Goal: Task Accomplishment & Management: Manage account settings

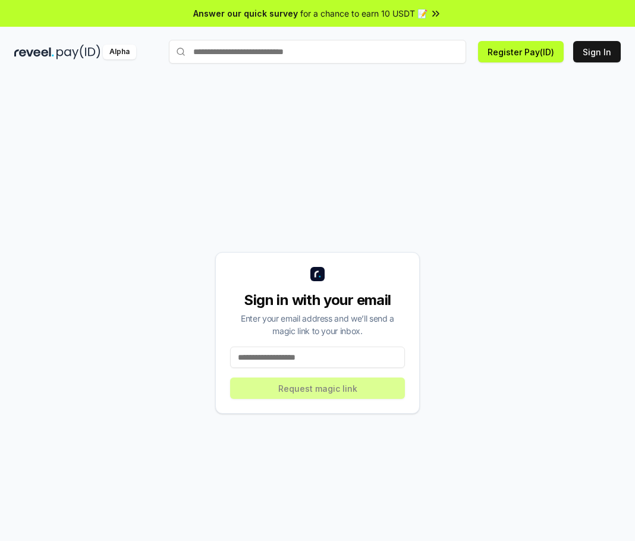
click at [350, 359] on input at bounding box center [317, 357] width 175 height 21
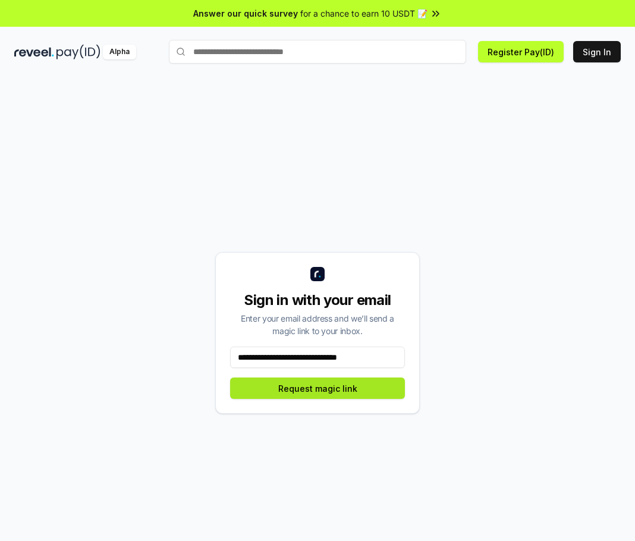
type input "**********"
click at [367, 386] on button "Request magic link" at bounding box center [317, 388] width 175 height 21
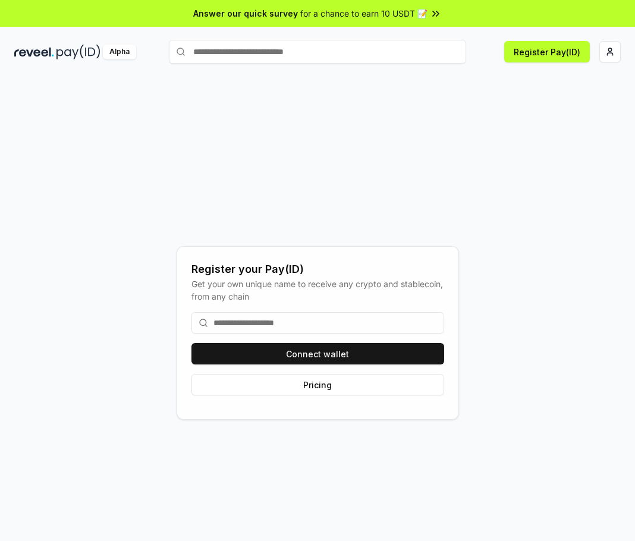
click at [266, 328] on input at bounding box center [317, 322] width 253 height 21
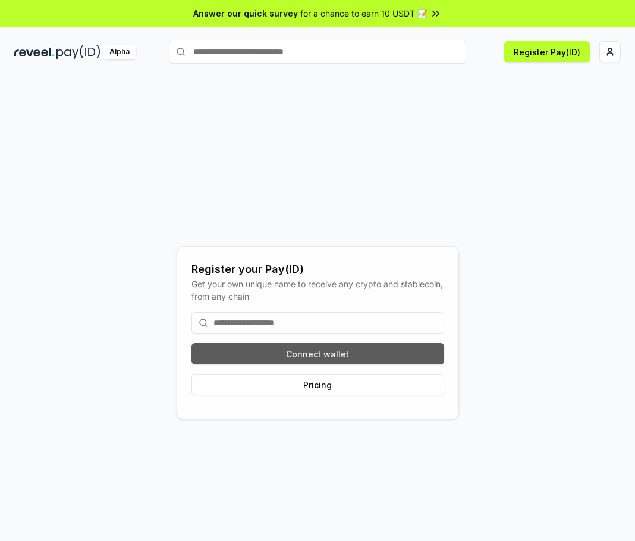
click at [287, 345] on button "Connect wallet" at bounding box center [317, 353] width 253 height 21
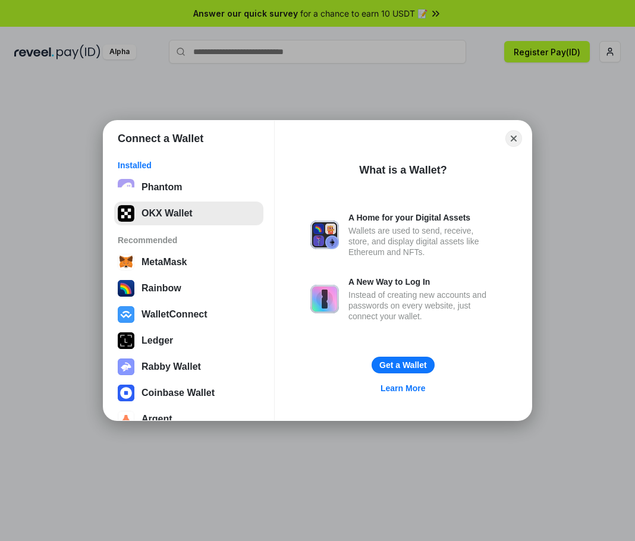
click at [170, 210] on button "OKX Wallet" at bounding box center [188, 214] width 149 height 24
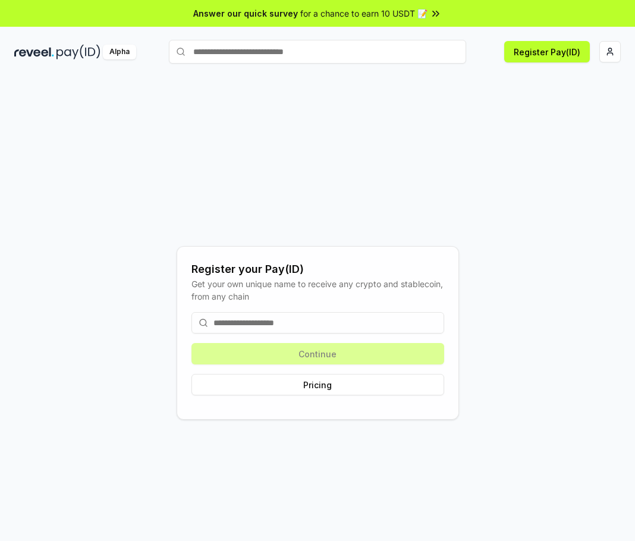
click at [320, 331] on input at bounding box center [317, 322] width 253 height 21
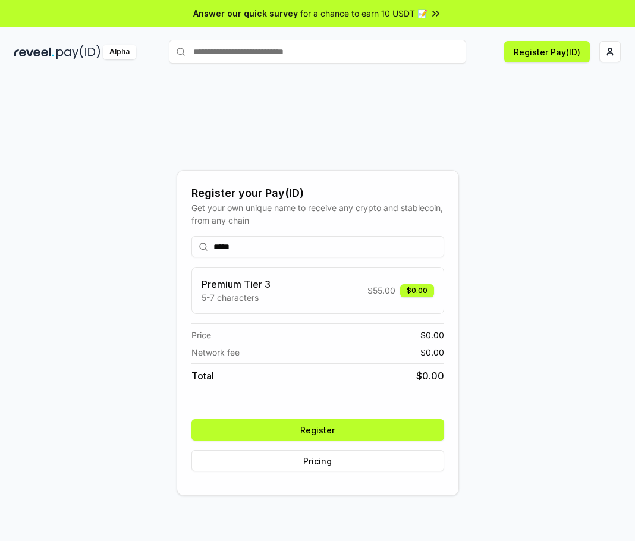
type input "*****"
click at [314, 426] on button "Register" at bounding box center [317, 429] width 253 height 21
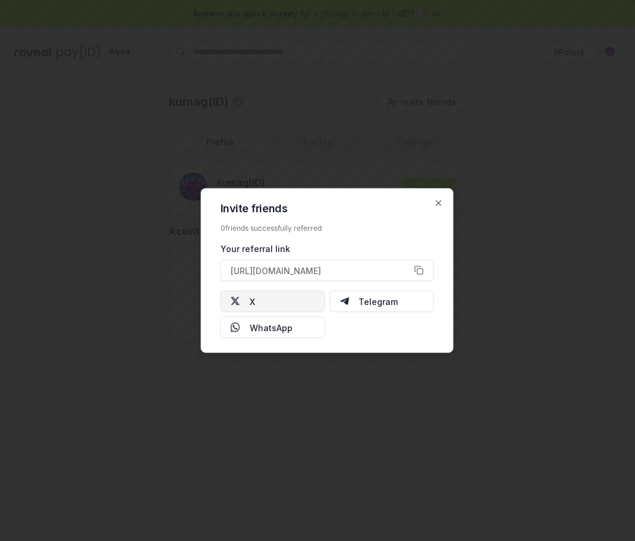
click at [287, 303] on button "X" at bounding box center [273, 301] width 105 height 21
click at [426, 273] on button "[URL][DOMAIN_NAME]" at bounding box center [327, 270] width 213 height 21
click at [436, 205] on icon "button" at bounding box center [439, 204] width 10 height 10
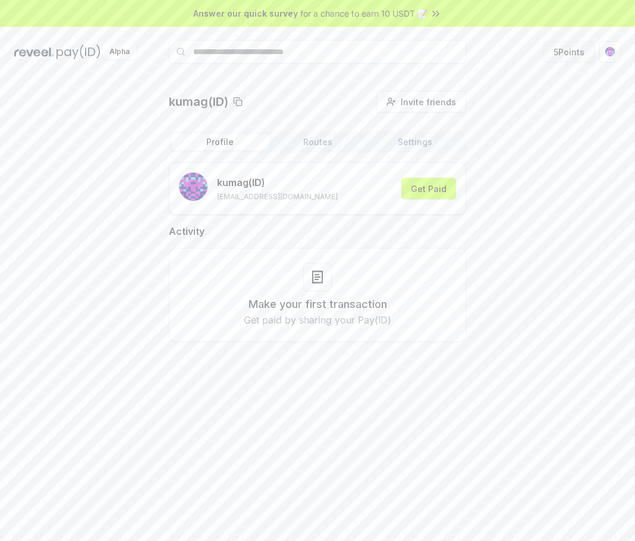
click at [581, 57] on button "5 Points" at bounding box center [568, 51] width 51 height 21
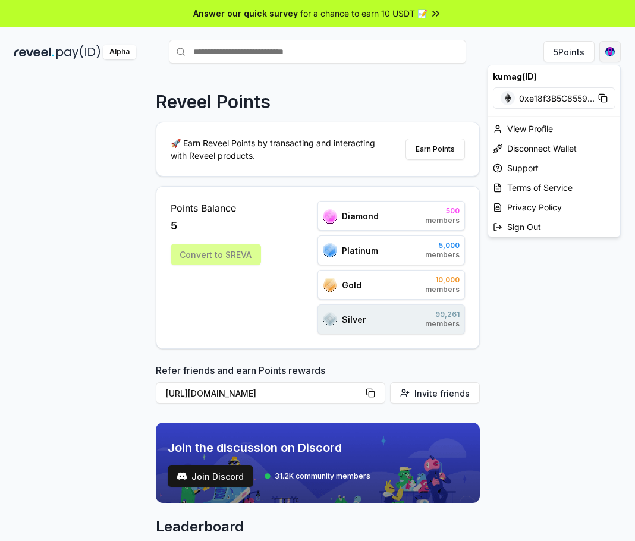
click at [610, 58] on html "Answer our quick survey for a chance to earn 10 USDT 📝 Alpha 5 Points Reveel Po…" at bounding box center [317, 270] width 635 height 541
click at [549, 304] on html "Answer our quick survey for a chance to earn 10 USDT 📝 Alpha 5 Points Reveel Po…" at bounding box center [317, 270] width 635 height 541
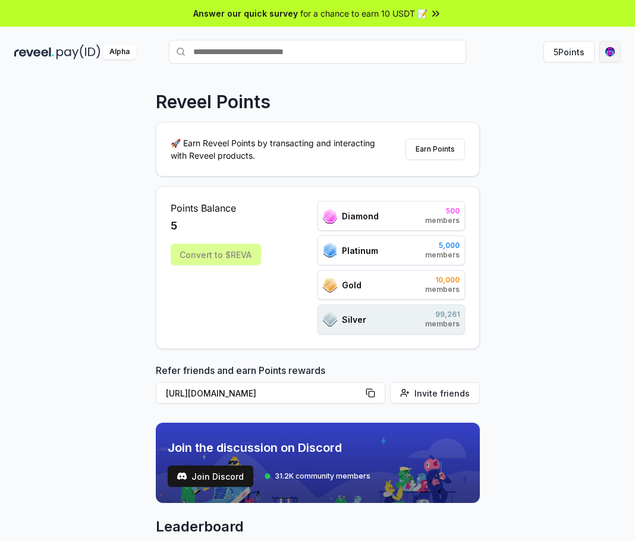
click at [617, 61] on html "Answer our quick survey for a chance to earn 10 USDT 📝 Alpha 5 Points Reveel Po…" at bounding box center [317, 270] width 635 height 541
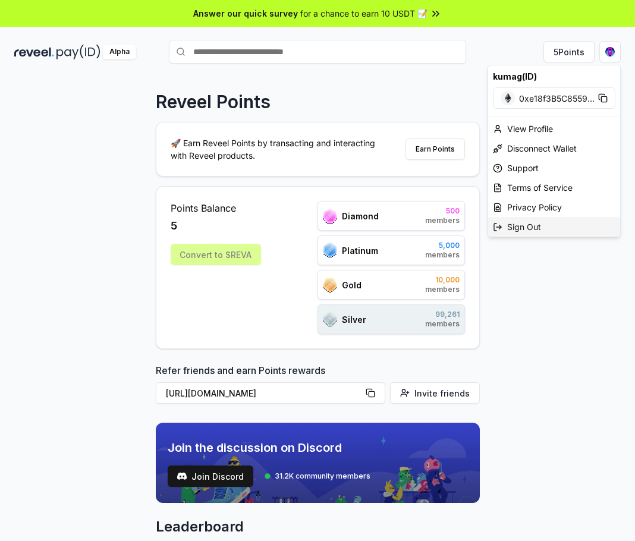
click at [551, 221] on div "Sign Out" at bounding box center [554, 227] width 132 height 20
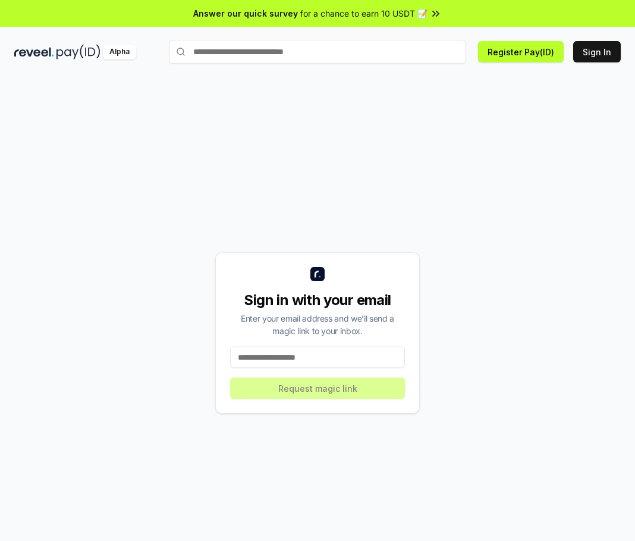
click at [341, 351] on input at bounding box center [317, 357] width 175 height 21
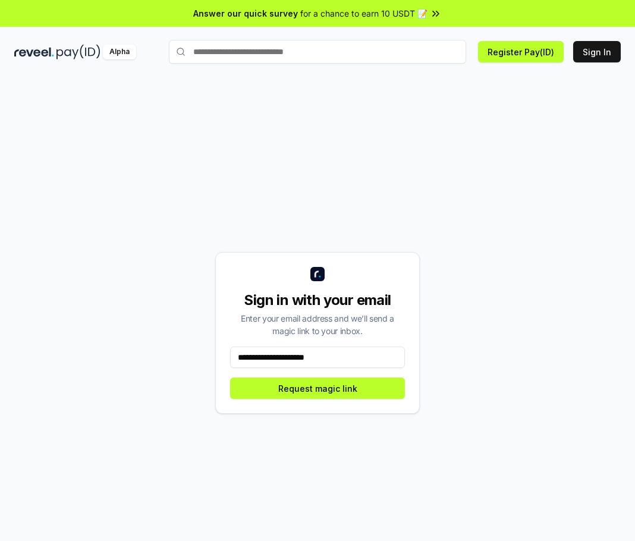
type input "**********"
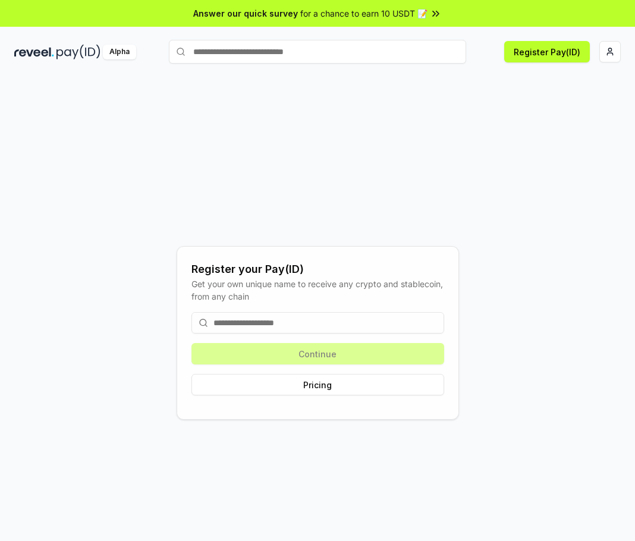
click at [335, 321] on input at bounding box center [317, 322] width 253 height 21
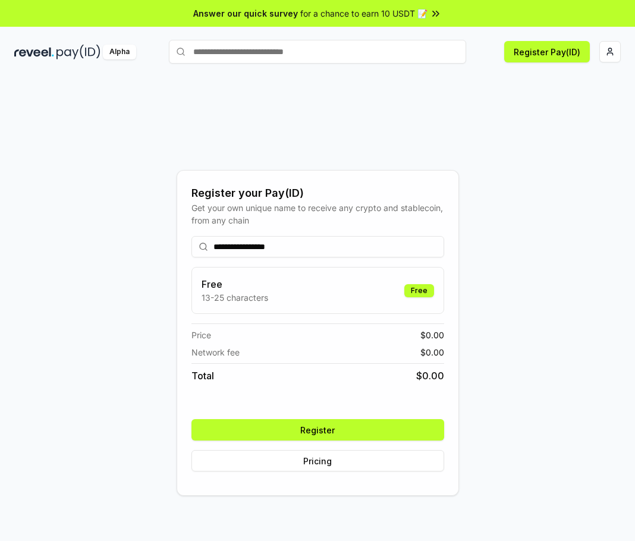
type input "**********"
click at [338, 430] on button "Register" at bounding box center [317, 429] width 253 height 21
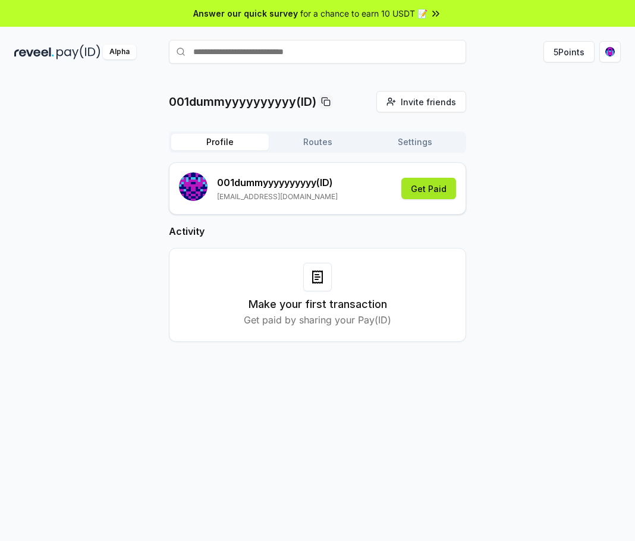
click at [440, 193] on button "Get Paid" at bounding box center [428, 188] width 55 height 21
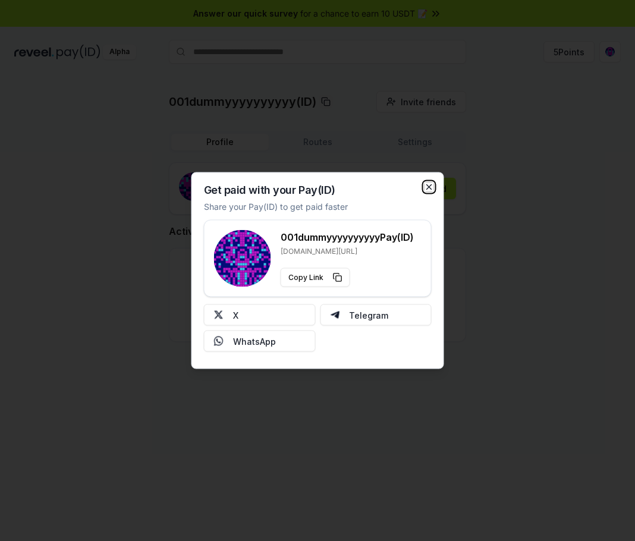
click at [428, 183] on icon "button" at bounding box center [429, 188] width 10 height 10
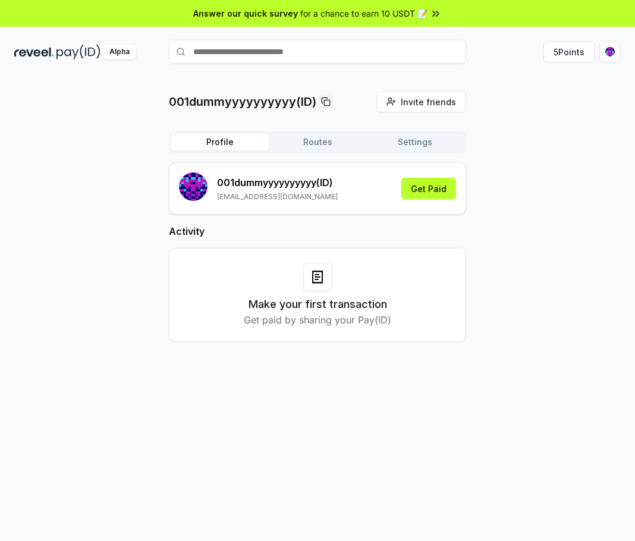
click at [320, 138] on button "Routes" at bounding box center [318, 142] width 98 height 17
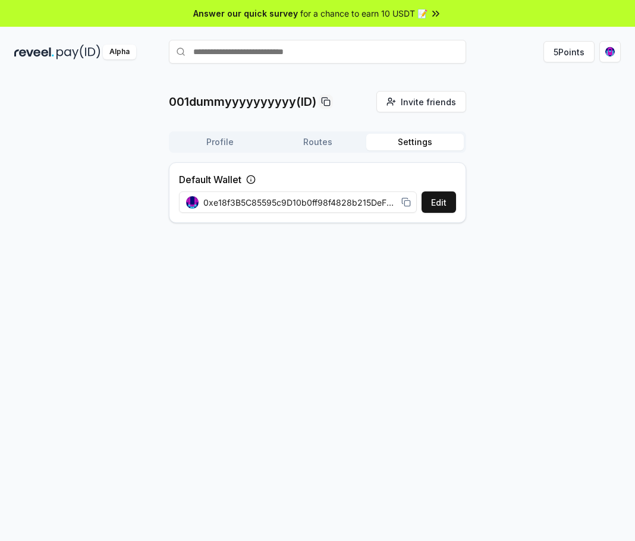
click at [417, 139] on button "Settings" at bounding box center [415, 142] width 98 height 17
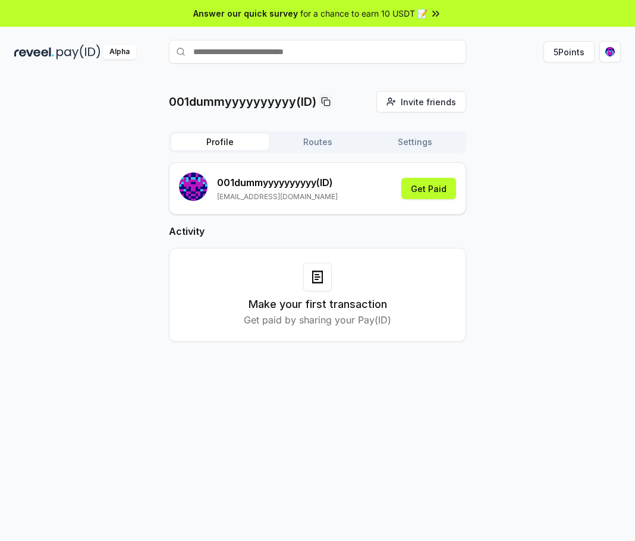
click at [244, 140] on button "Profile" at bounding box center [220, 142] width 98 height 17
click at [610, 71] on div "001dummyyyyyyyyyy(ID) Invite friends Invite Profile Routes Settings 001dummyyyy…" at bounding box center [317, 321] width 635 height 508
click at [611, 54] on html "Answer our quick survey for a chance to earn 10 USDT 📝 Alpha 5 Points 001dummyy…" at bounding box center [317, 270] width 635 height 541
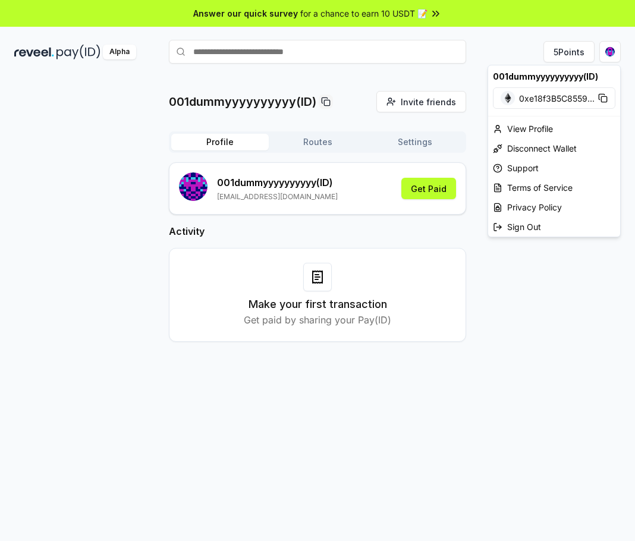
click at [605, 94] on icon at bounding box center [603, 98] width 10 height 10
click at [556, 151] on div "Disconnect Wallet" at bounding box center [554, 149] width 132 height 20
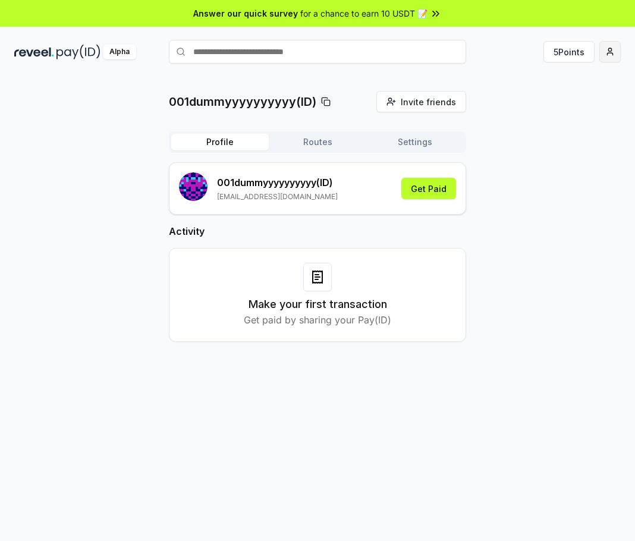
click at [608, 61] on html "Answer our quick survey for a chance to earn 10 USDT 📝 Alpha 5 Points 001dummyy…" at bounding box center [317, 270] width 635 height 541
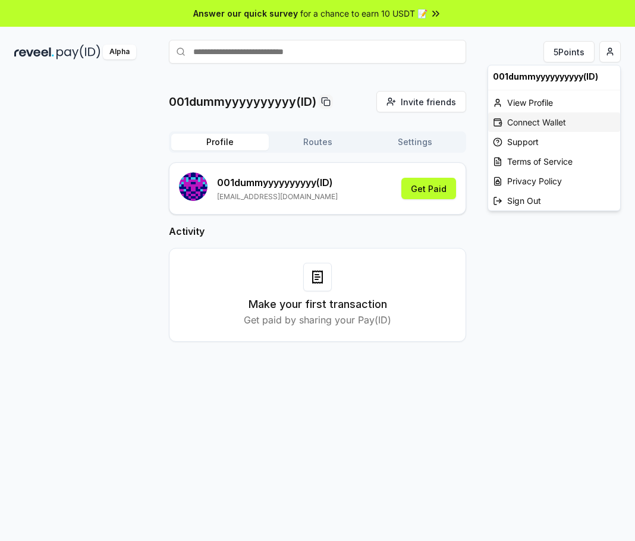
click at [543, 115] on div "Connect Wallet" at bounding box center [554, 122] width 132 height 20
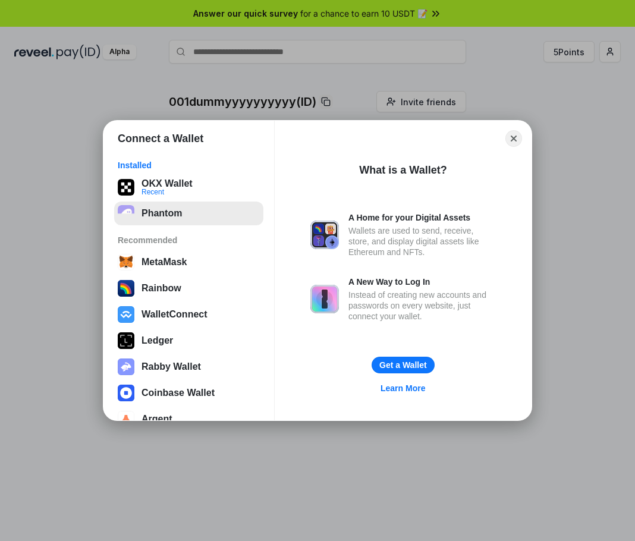
click at [195, 214] on button "Phantom" at bounding box center [188, 214] width 149 height 24
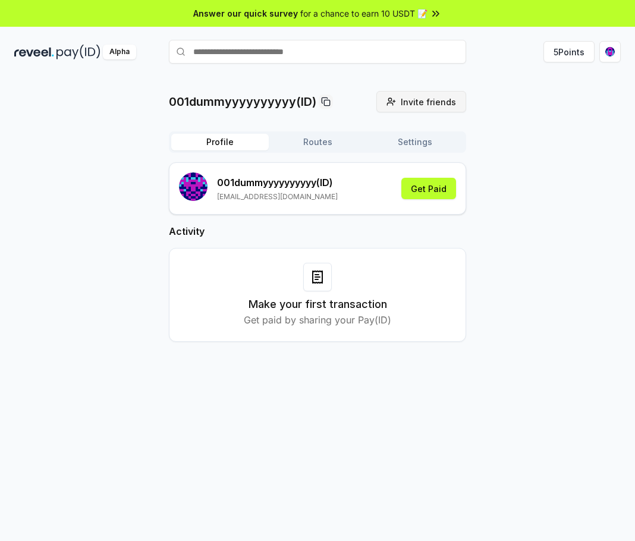
click at [421, 100] on span "Invite friends" at bounding box center [428, 102] width 55 height 12
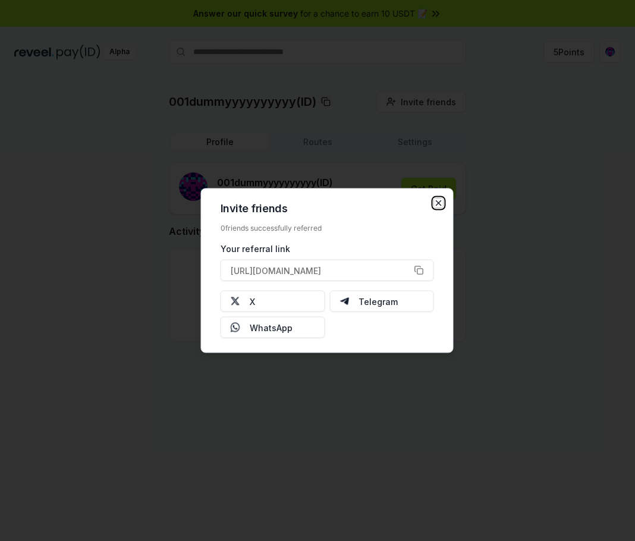
click at [439, 207] on icon "button" at bounding box center [439, 204] width 10 height 10
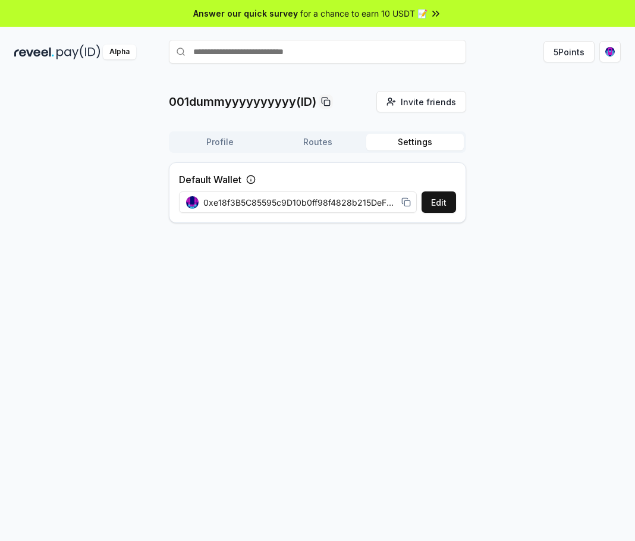
click at [411, 141] on button "Settings" at bounding box center [415, 142] width 98 height 17
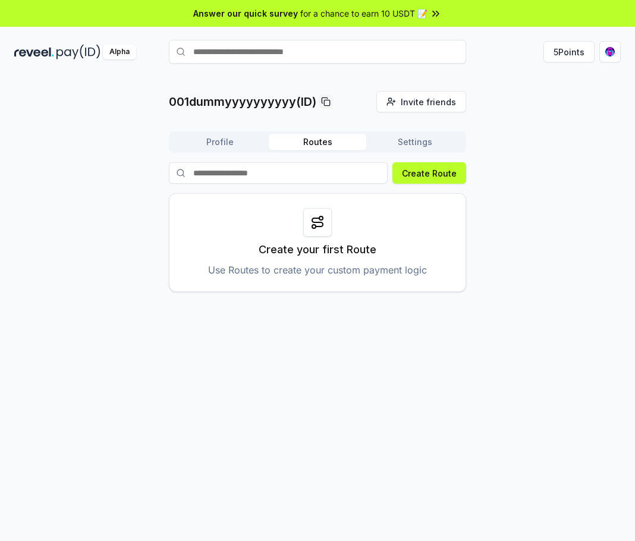
click at [327, 138] on button "Routes" at bounding box center [318, 142] width 98 height 17
click at [321, 220] on circle at bounding box center [321, 218] width 4 height 4
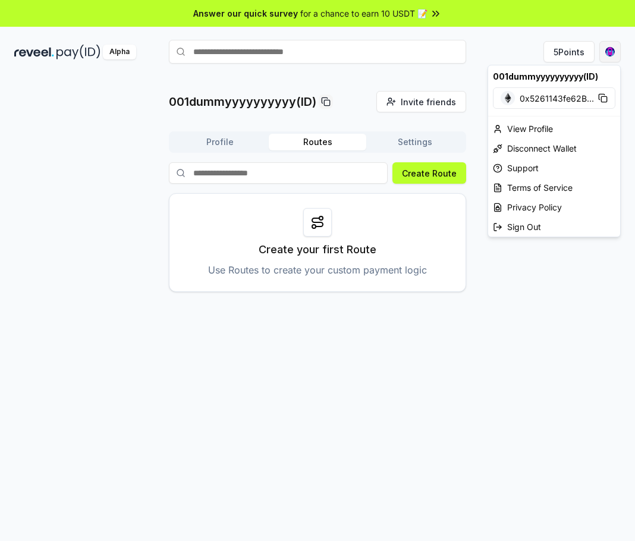
click at [611, 58] on html "Answer our quick survey for a chance to earn 10 USDT 📝 Alpha 5 Points 001dummyy…" at bounding box center [317, 270] width 635 height 541
click at [534, 127] on div "View Profile" at bounding box center [554, 129] width 132 height 20
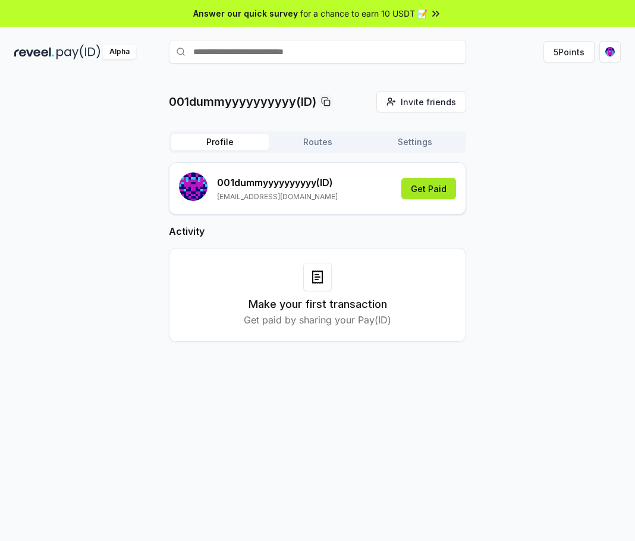
click at [441, 184] on button "Get Paid" at bounding box center [428, 188] width 55 height 21
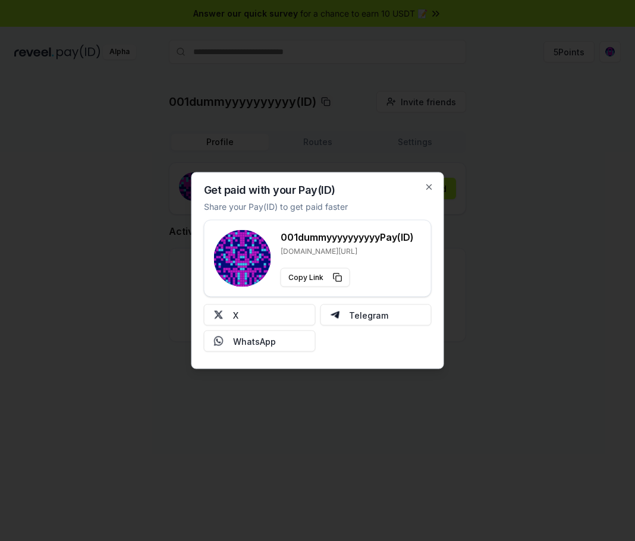
click at [435, 184] on div "Get paid with your Pay(ID) Share your Pay(ID) to get paid faster 001dummyyyyyyy…" at bounding box center [317, 270] width 253 height 197
click at [429, 189] on icon "button" at bounding box center [429, 188] width 10 height 10
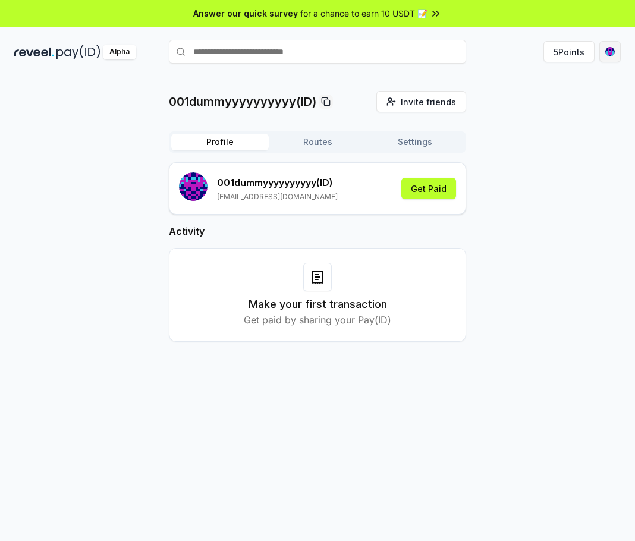
click at [603, 57] on html "Answer our quick survey for a chance to earn 10 USDT 📝 Alpha 5 Points 001dummyy…" at bounding box center [317, 270] width 635 height 541
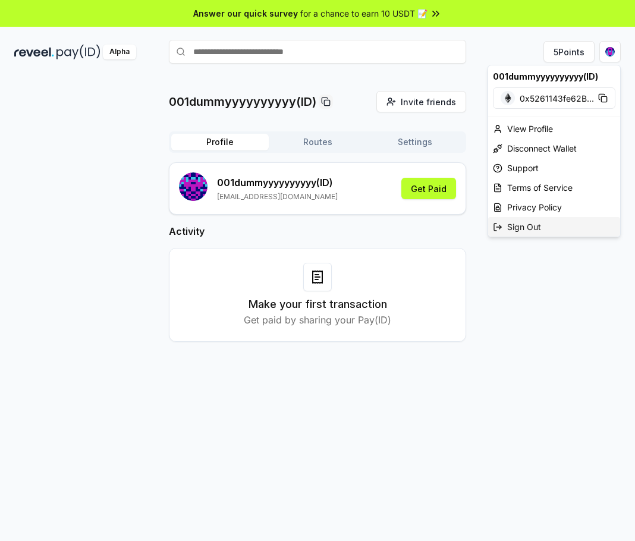
click at [529, 226] on div "Sign Out" at bounding box center [554, 227] width 132 height 20
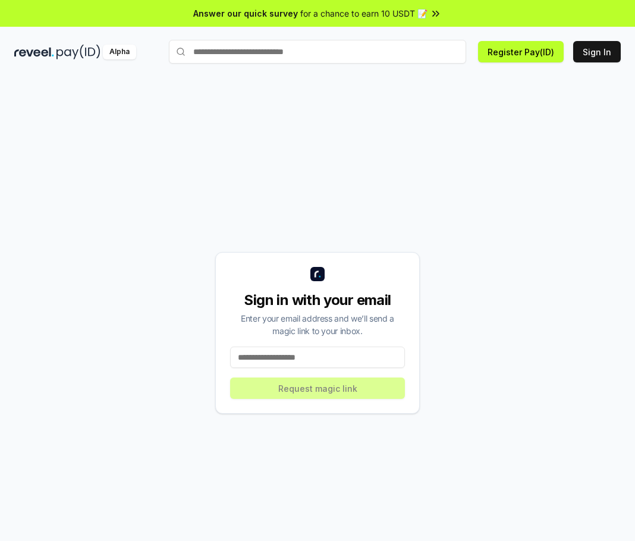
click at [379, 357] on input at bounding box center [317, 357] width 175 height 21
click at [605, 61] on button "Sign In" at bounding box center [597, 51] width 48 height 21
click at [333, 364] on input at bounding box center [317, 357] width 175 height 21
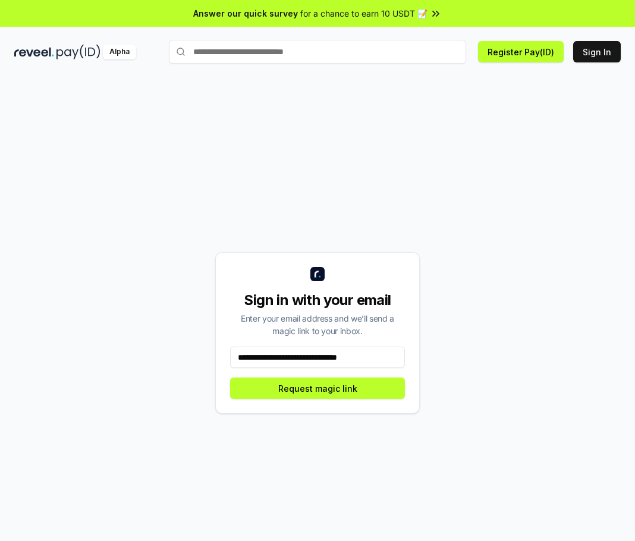
type input "**********"
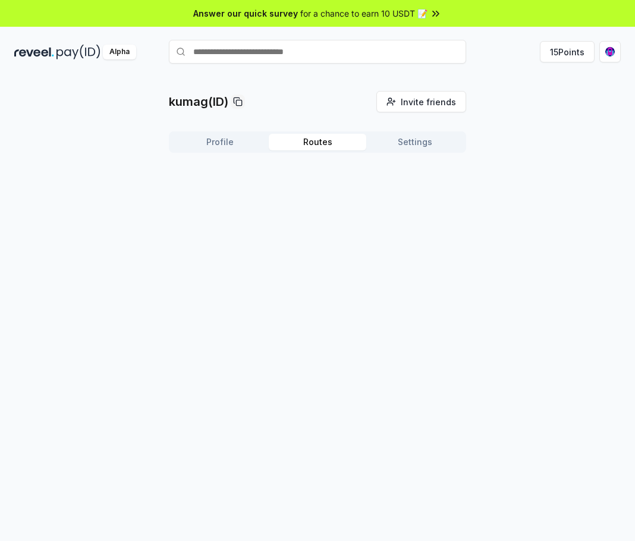
click at [320, 145] on button "Routes" at bounding box center [318, 142] width 98 height 17
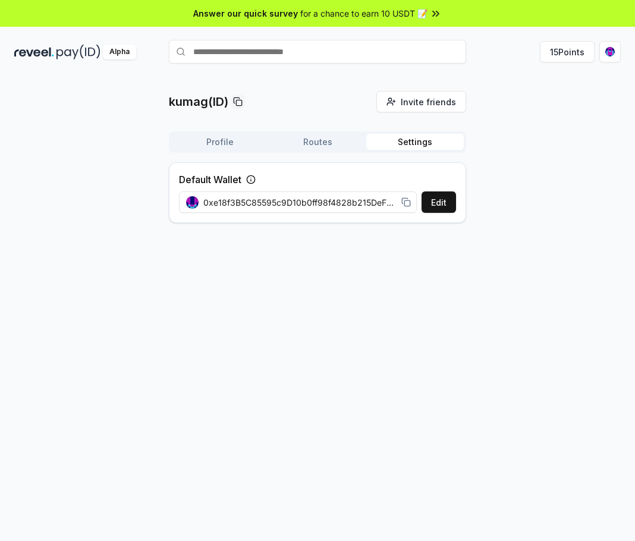
click at [422, 146] on button "Settings" at bounding box center [415, 142] width 98 height 17
click at [409, 197] on icon at bounding box center [406, 202] width 10 height 10
click at [615, 54] on html "Answer our quick survey for a chance to earn 10 USDT 📝 Alpha 15 Points kumag(ID…" at bounding box center [317, 270] width 635 height 541
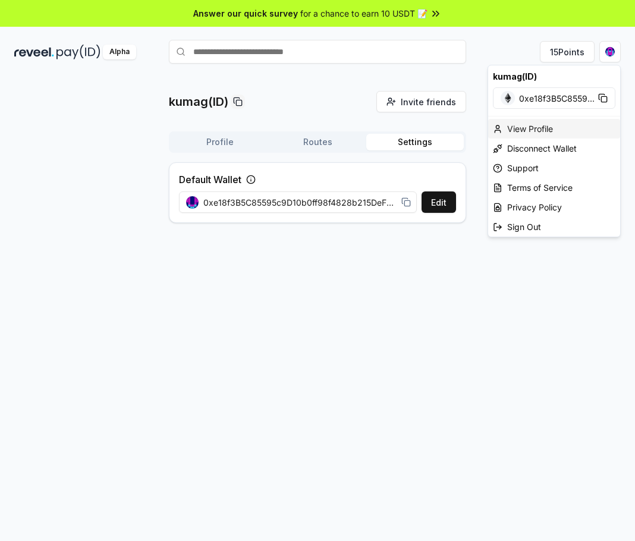
click at [558, 124] on div "View Profile" at bounding box center [554, 129] width 132 height 20
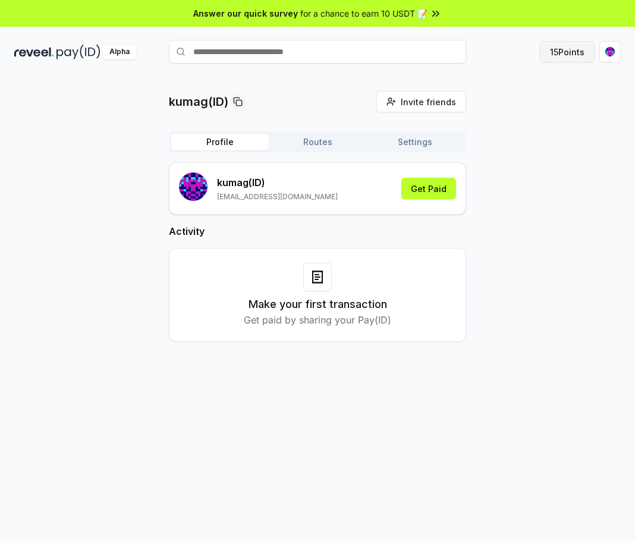
click at [576, 46] on button "15 Points" at bounding box center [567, 51] width 55 height 21
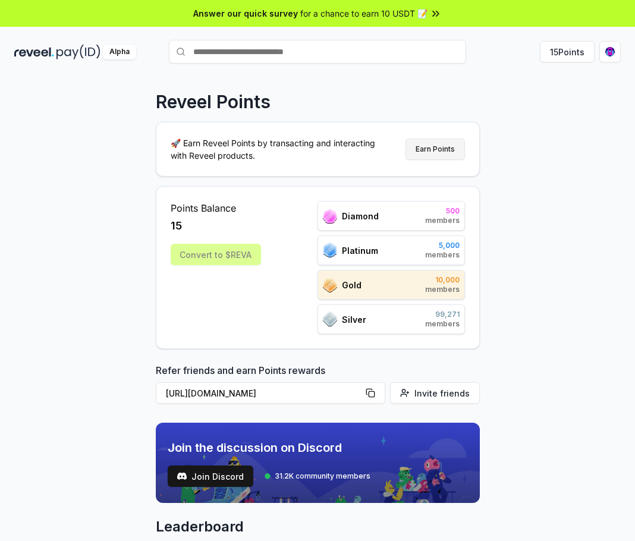
click at [441, 151] on button "Earn Points" at bounding box center [434, 149] width 59 height 21
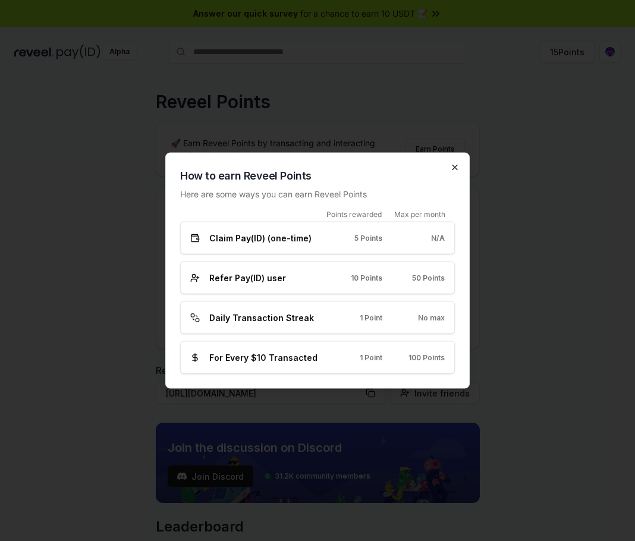
click at [455, 166] on icon "button" at bounding box center [454, 167] width 5 height 5
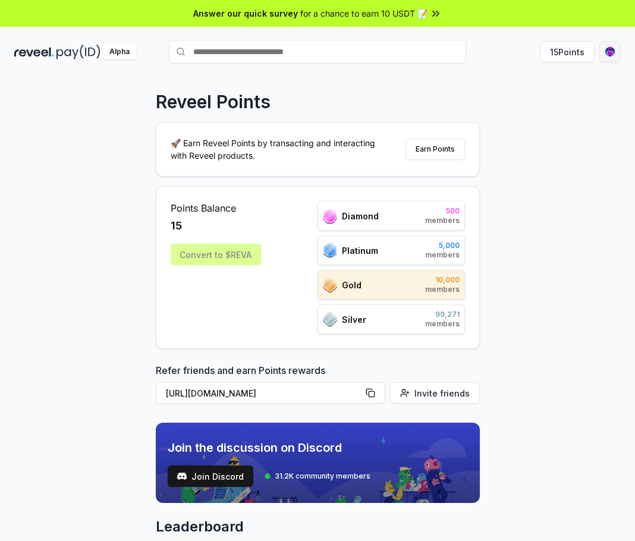
click at [616, 55] on html "Answer our quick survey for a chance to earn 10 USDT 📝 Alpha 15 Points Reveel P…" at bounding box center [317, 270] width 635 height 541
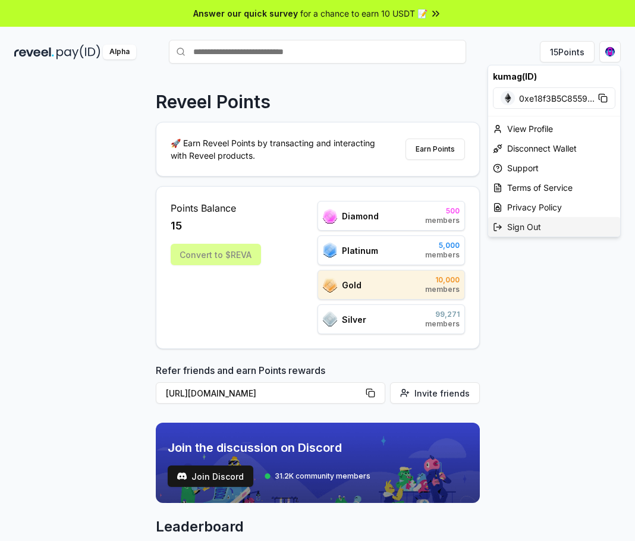
click at [558, 225] on div "Sign Out" at bounding box center [554, 227] width 132 height 20
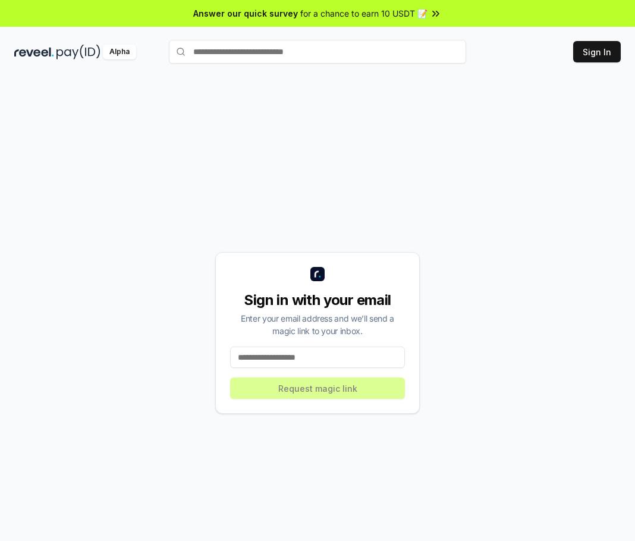
click at [314, 353] on input at bounding box center [317, 357] width 175 height 21
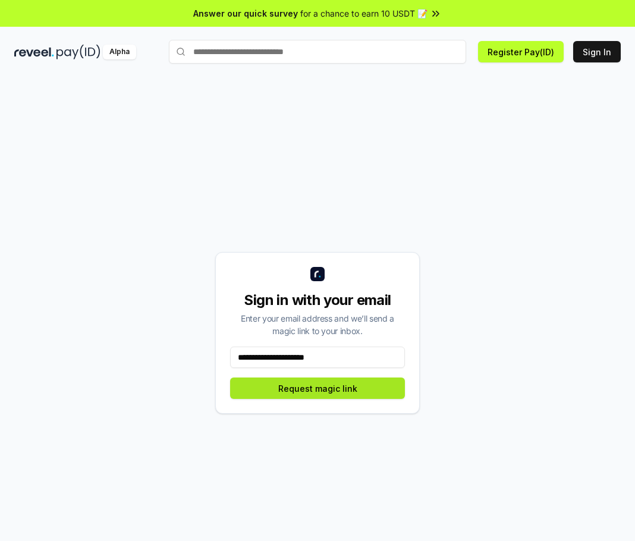
type input "**********"
click at [359, 392] on button "Request magic link" at bounding box center [317, 388] width 175 height 21
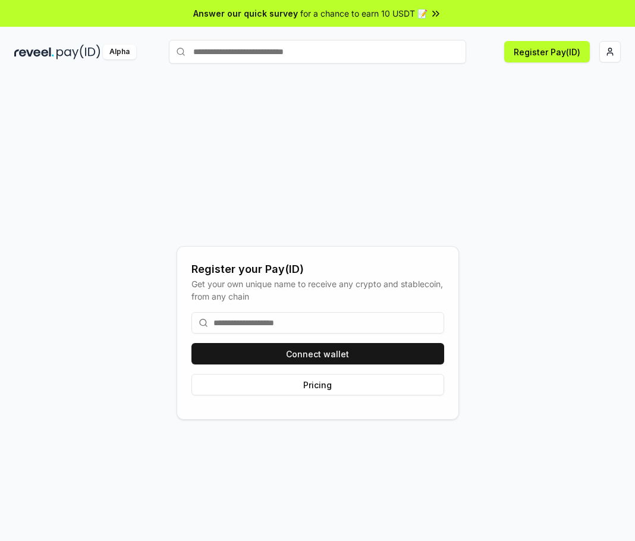
click at [303, 320] on input at bounding box center [317, 322] width 253 height 21
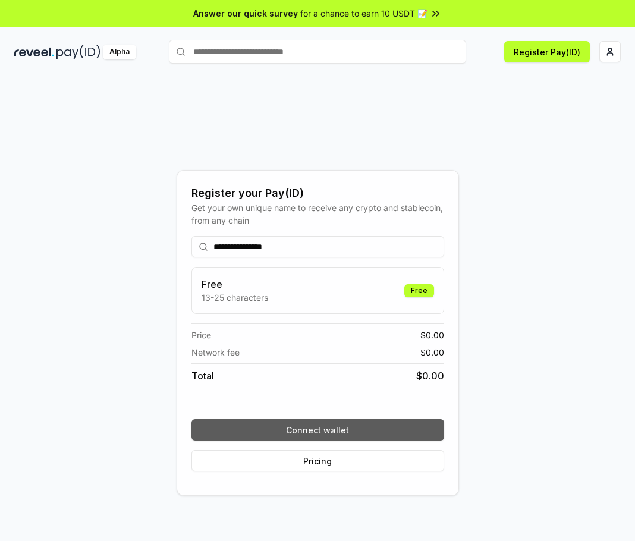
type input "**********"
click at [337, 422] on button "Connect wallet" at bounding box center [317, 429] width 253 height 21
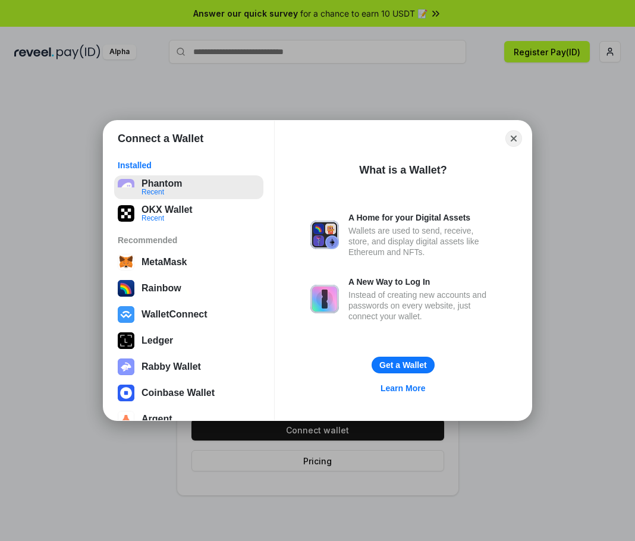
click at [165, 188] on button "Phantom Recent" at bounding box center [188, 187] width 149 height 24
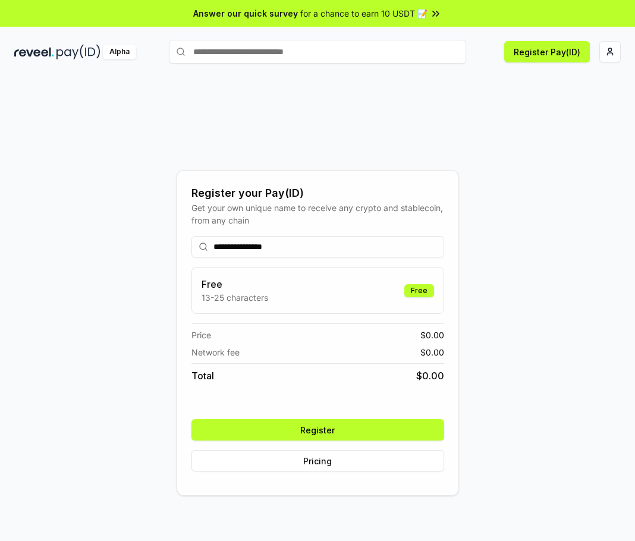
click at [389, 427] on button "Register" at bounding box center [317, 429] width 253 height 21
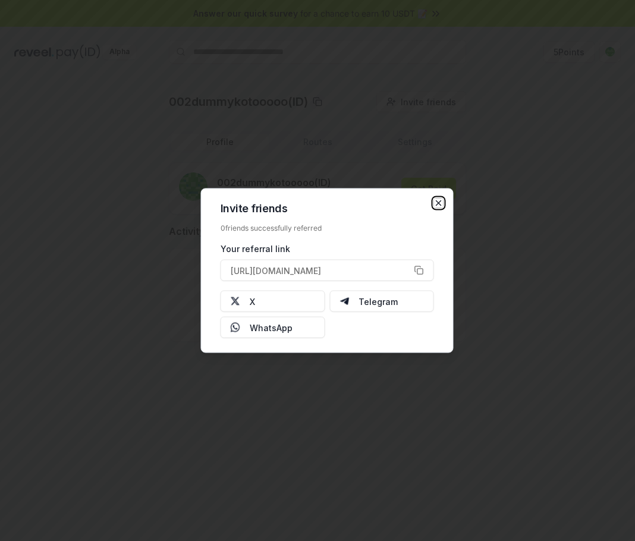
click at [438, 203] on icon "button" at bounding box center [439, 204] width 10 height 10
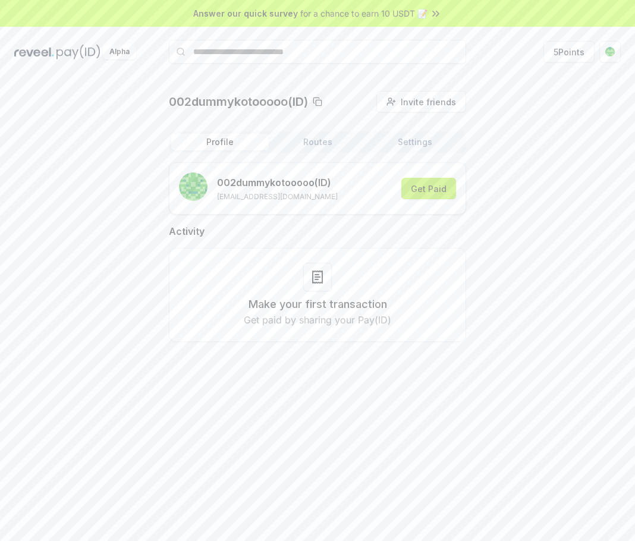
click at [426, 190] on button "Get Paid" at bounding box center [428, 188] width 55 height 21
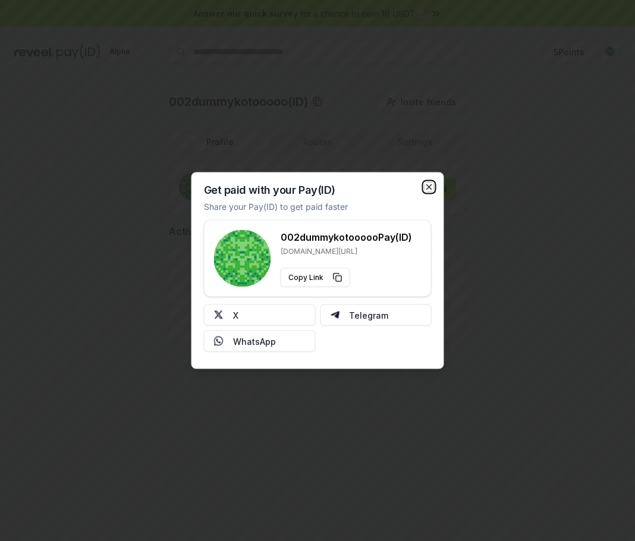
click at [424, 190] on icon "button" at bounding box center [429, 188] width 10 height 10
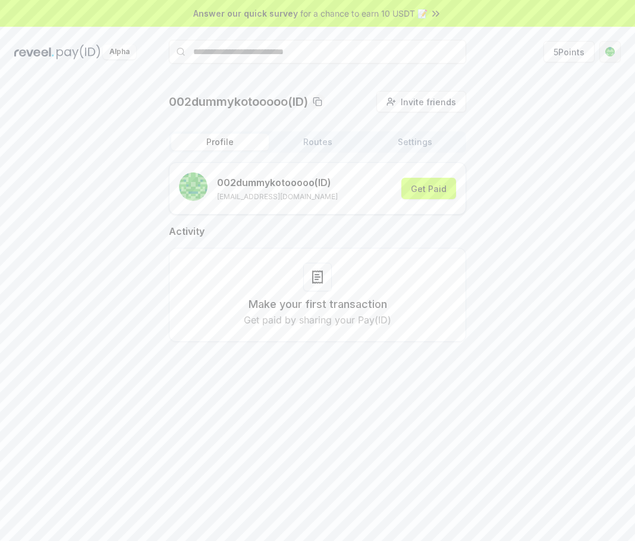
click at [610, 52] on html "Answer our quick survey for a chance to earn 10 USDT 📝 Alpha 5 Points 002dummyk…" at bounding box center [317, 270] width 635 height 541
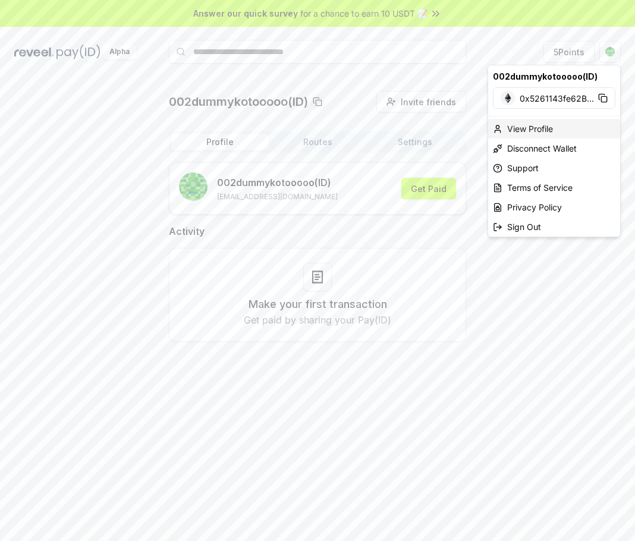
click at [543, 126] on div "View Profile" at bounding box center [554, 129] width 132 height 20
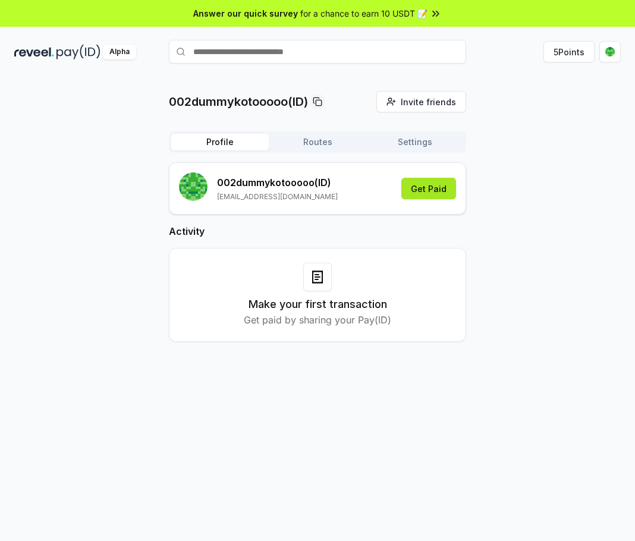
click at [422, 184] on button "Get Paid" at bounding box center [428, 188] width 55 height 21
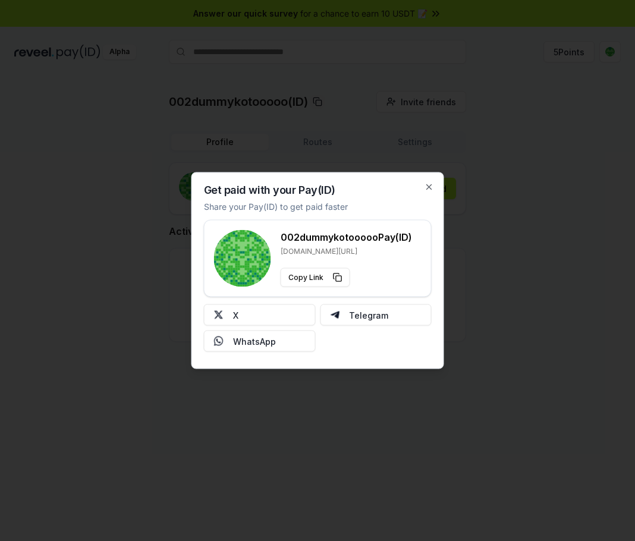
click at [438, 185] on div "Get paid with your Pay(ID) Share your Pay(ID) to get paid faster 002dummykotooo…" at bounding box center [317, 270] width 253 height 197
click at [427, 185] on icon "button" at bounding box center [429, 188] width 10 height 10
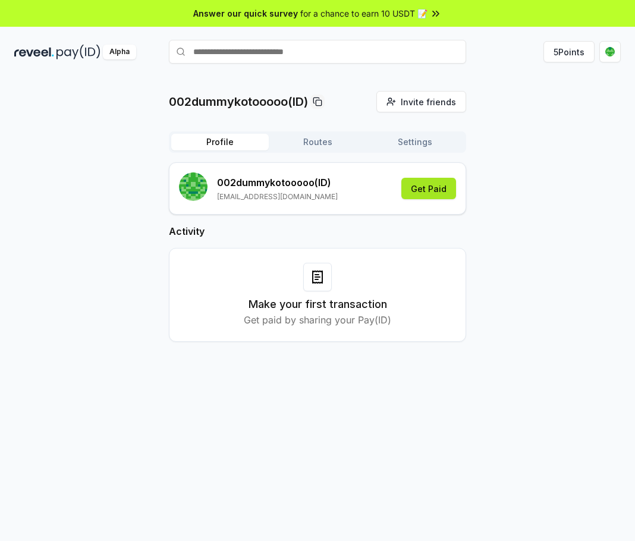
click at [439, 185] on button "Get Paid" at bounding box center [428, 188] width 55 height 21
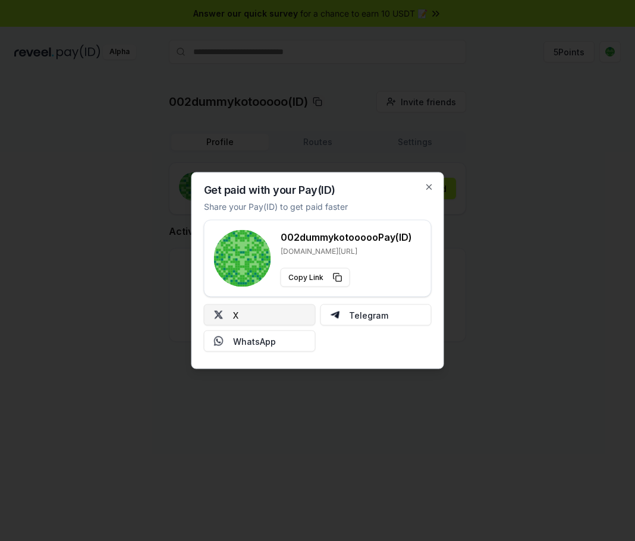
click at [278, 316] on button "X" at bounding box center [260, 314] width 112 height 21
click at [430, 185] on icon "button" at bounding box center [429, 187] width 5 height 5
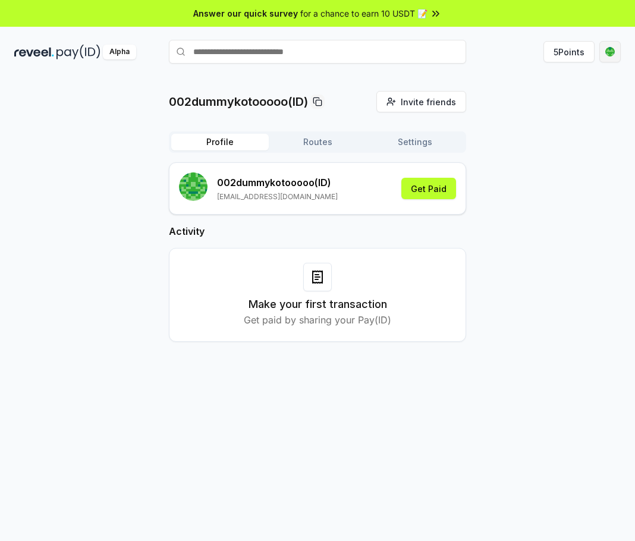
click at [612, 51] on html "Answer our quick survey for a chance to earn 10 USDT 📝 Alpha 5 Points 002dummyk…" at bounding box center [317, 270] width 635 height 541
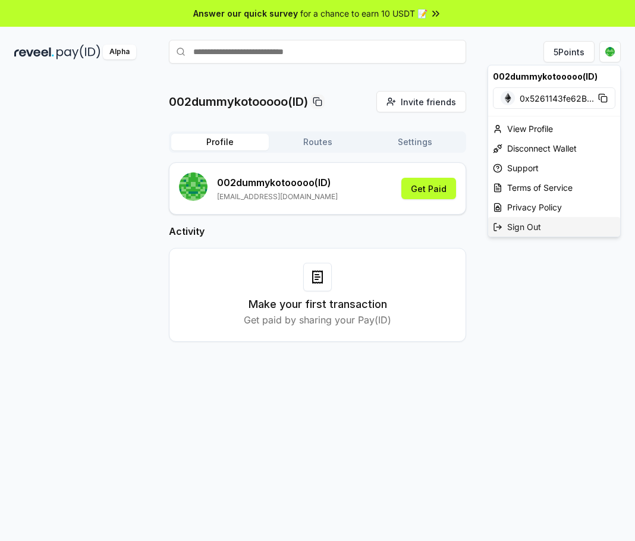
click at [565, 222] on div "Sign Out" at bounding box center [554, 227] width 132 height 20
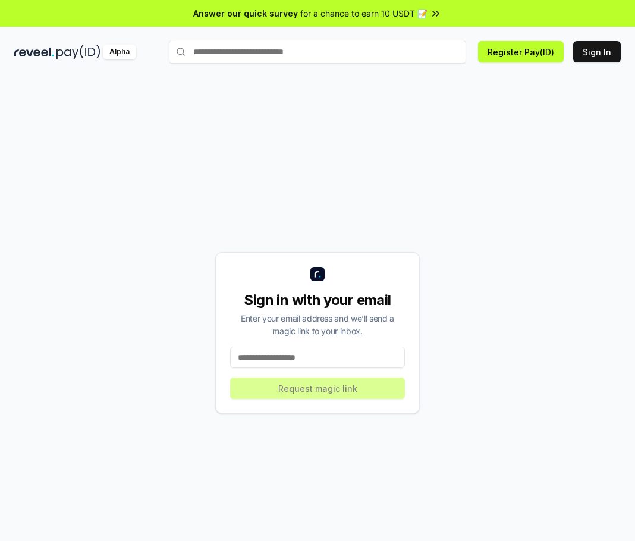
click at [331, 356] on input at bounding box center [317, 357] width 175 height 21
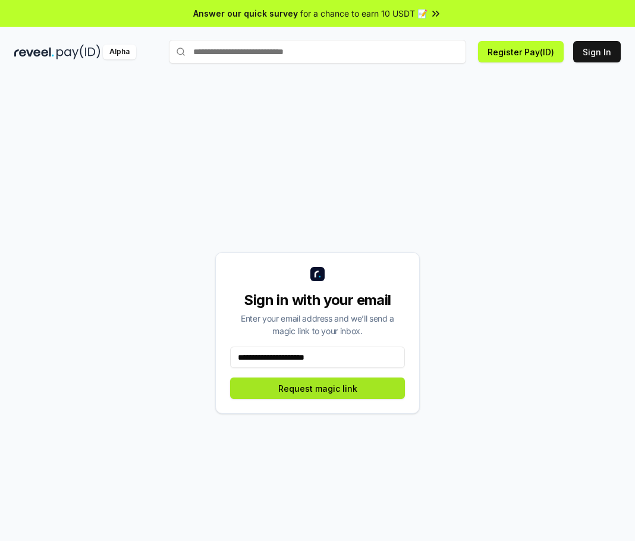
type input "**********"
click at [365, 382] on button "Request magic link" at bounding box center [317, 388] width 175 height 21
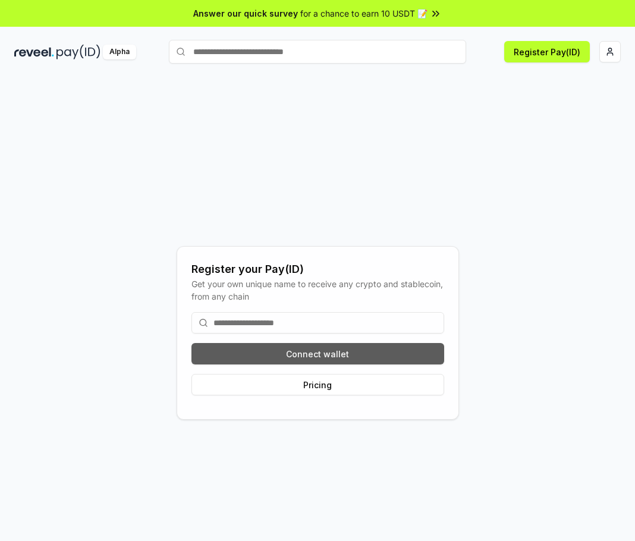
click at [353, 353] on button "Connect wallet" at bounding box center [317, 353] width 253 height 21
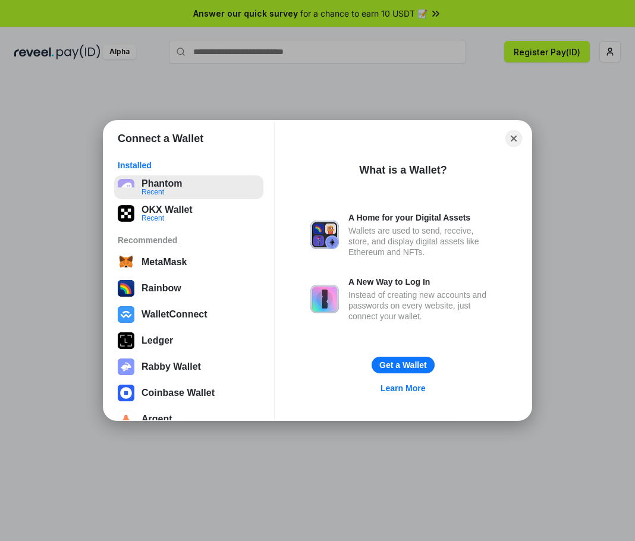
click at [168, 184] on button "Phantom Recent" at bounding box center [188, 187] width 149 height 24
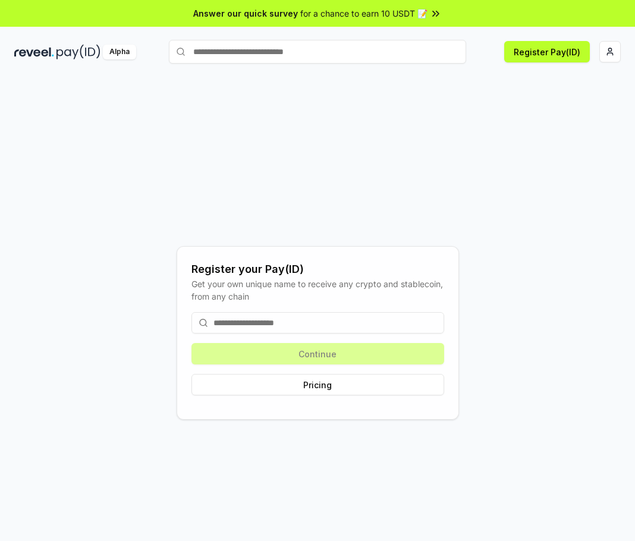
click at [307, 322] on input at bounding box center [317, 322] width 253 height 21
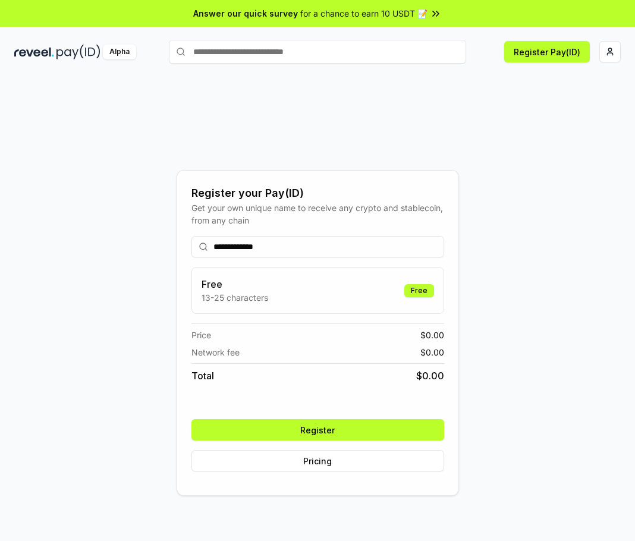
type input "**********"
click at [347, 424] on button "Register" at bounding box center [317, 429] width 253 height 21
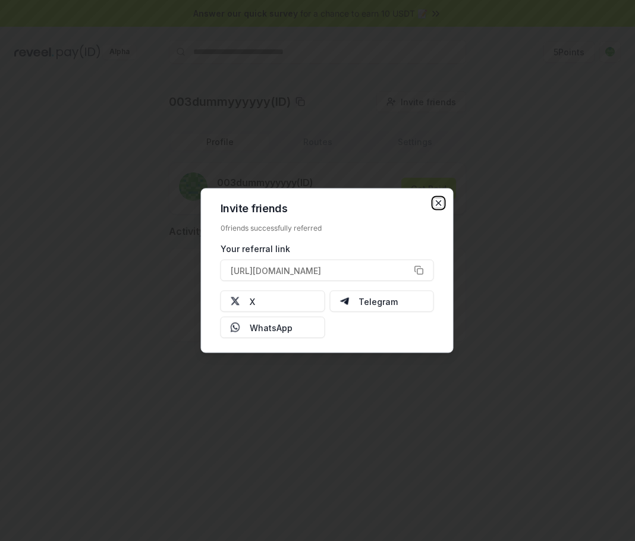
click at [439, 200] on icon "button" at bounding box center [439, 204] width 10 height 10
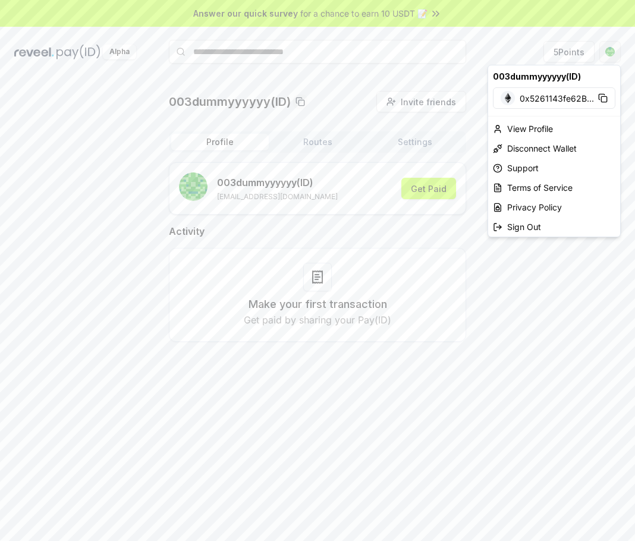
click at [614, 50] on html "Answer our quick survey for a chance to earn 10 USDT 📝 Alpha 5 Points 003dummyy…" at bounding box center [317, 270] width 635 height 541
click at [567, 131] on div "View Profile" at bounding box center [554, 129] width 132 height 20
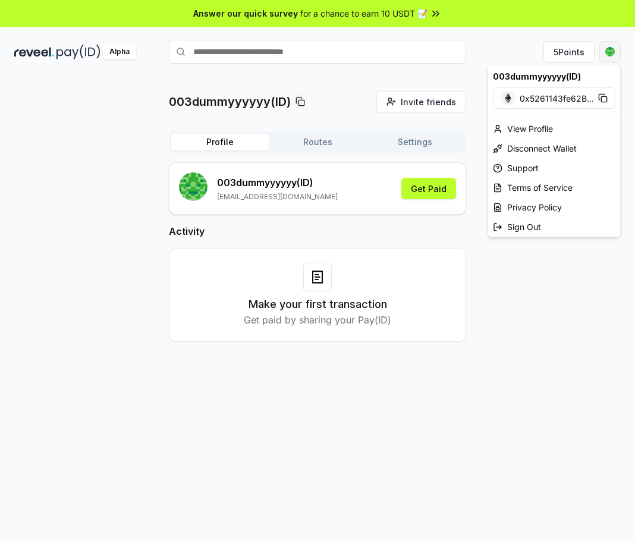
click at [608, 52] on html "Answer our quick survey for a chance to earn 10 USDT 📝 Alpha 5 Points 003dummyy…" at bounding box center [317, 270] width 635 height 541
click at [528, 227] on div "Sign Out" at bounding box center [554, 227] width 132 height 20
